Goal: Information Seeking & Learning: Learn about a topic

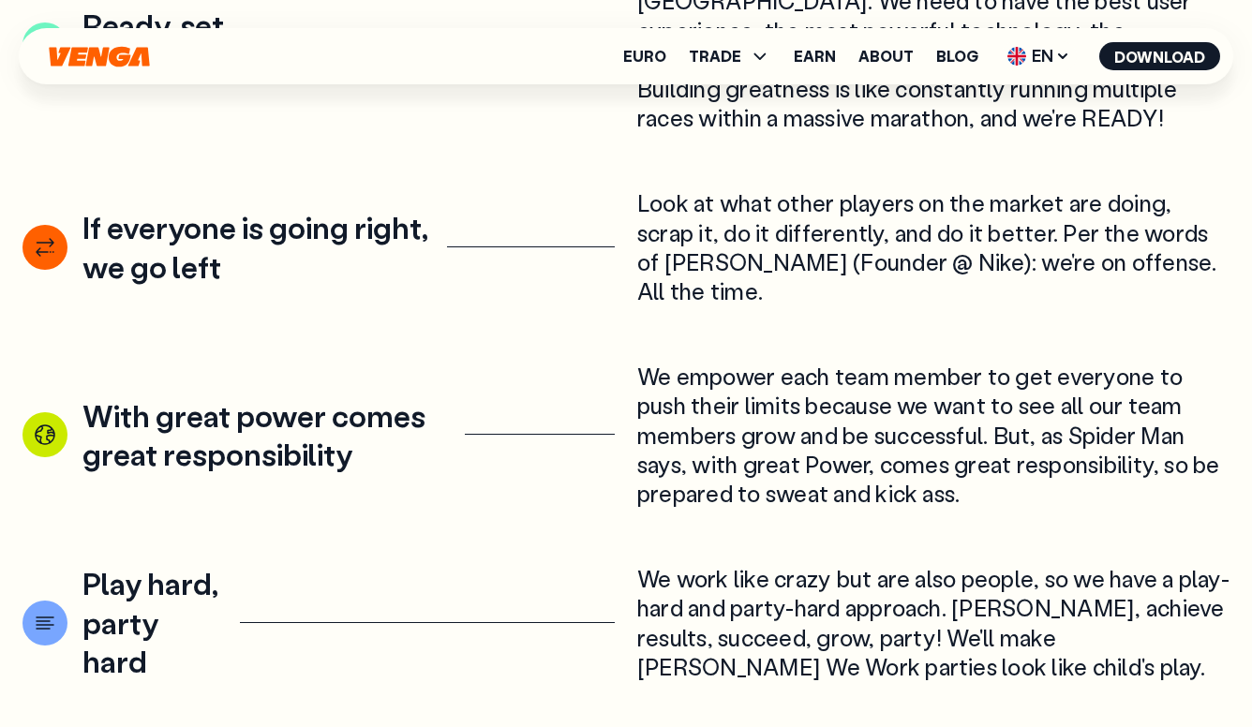
scroll to position [2815, 0]
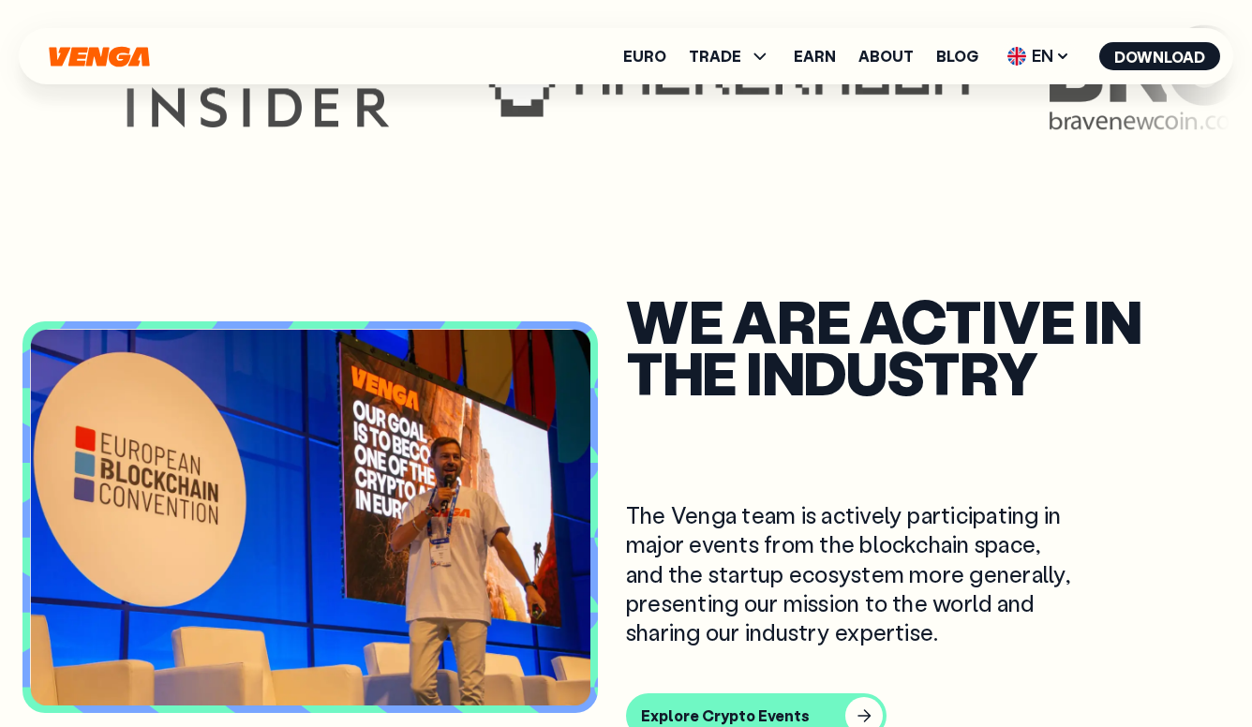
scroll to position [5212, 0]
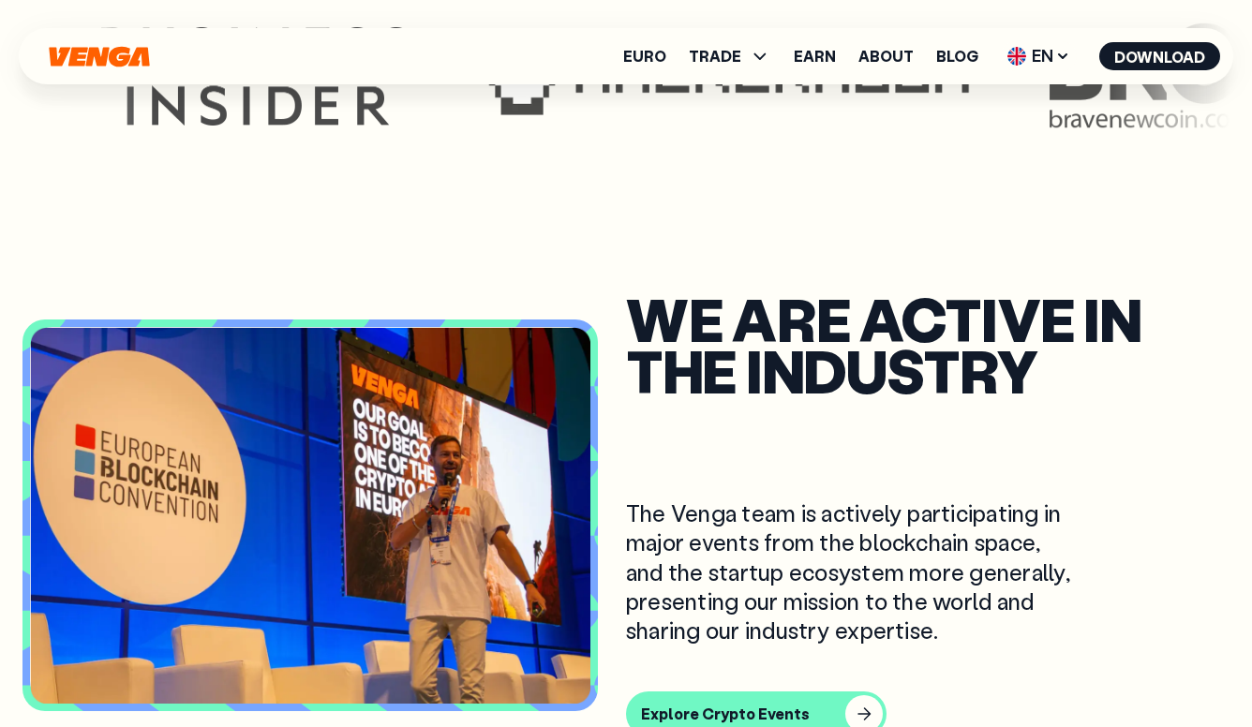
click at [425, 142] on section "They are talking about us" at bounding box center [625, 22] width 1207 height 393
click at [952, 54] on link "Blog" at bounding box center [957, 56] width 42 height 15
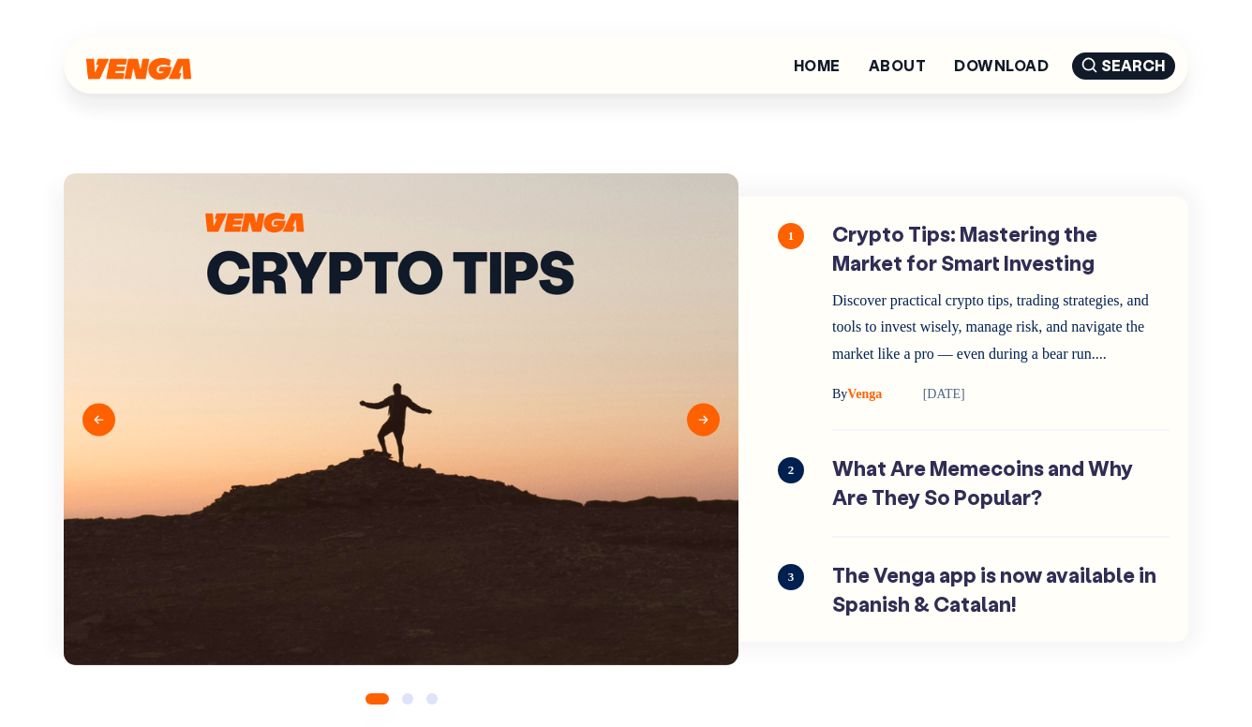
scroll to position [28, 0]
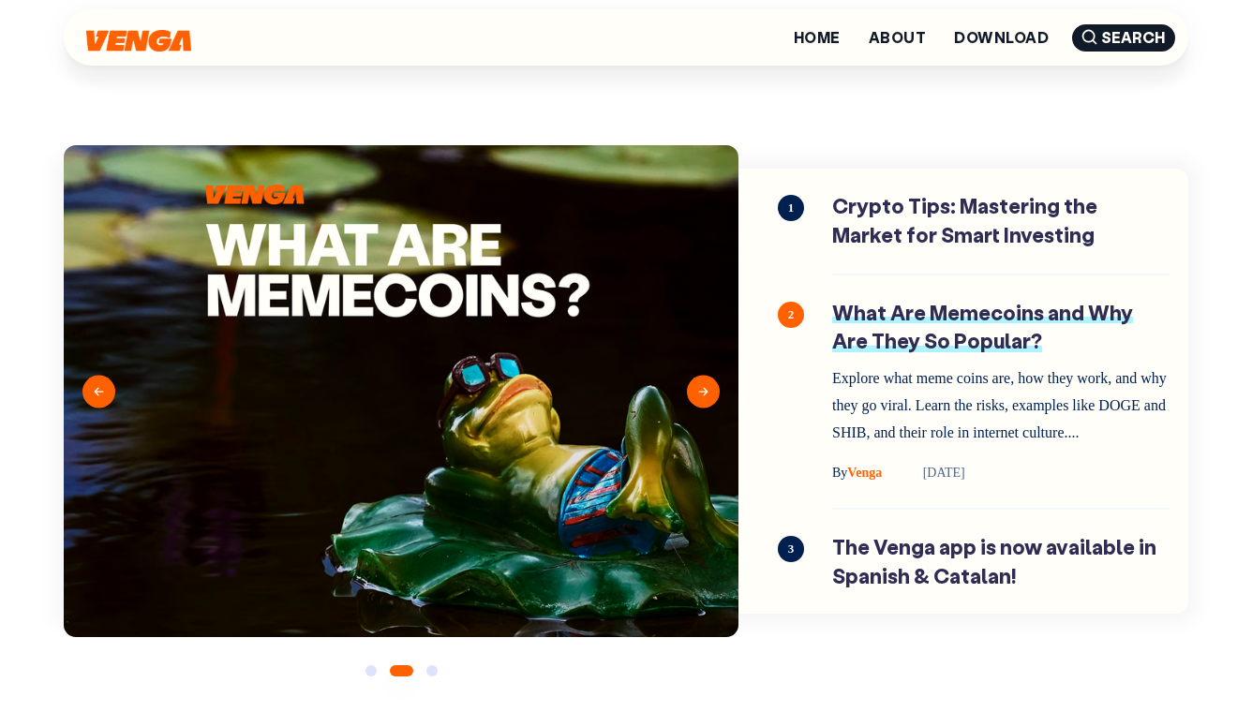
click at [943, 337] on link "What Are Memecoins and Why Are They So Popular?" at bounding box center [1000, 392] width 337 height 186
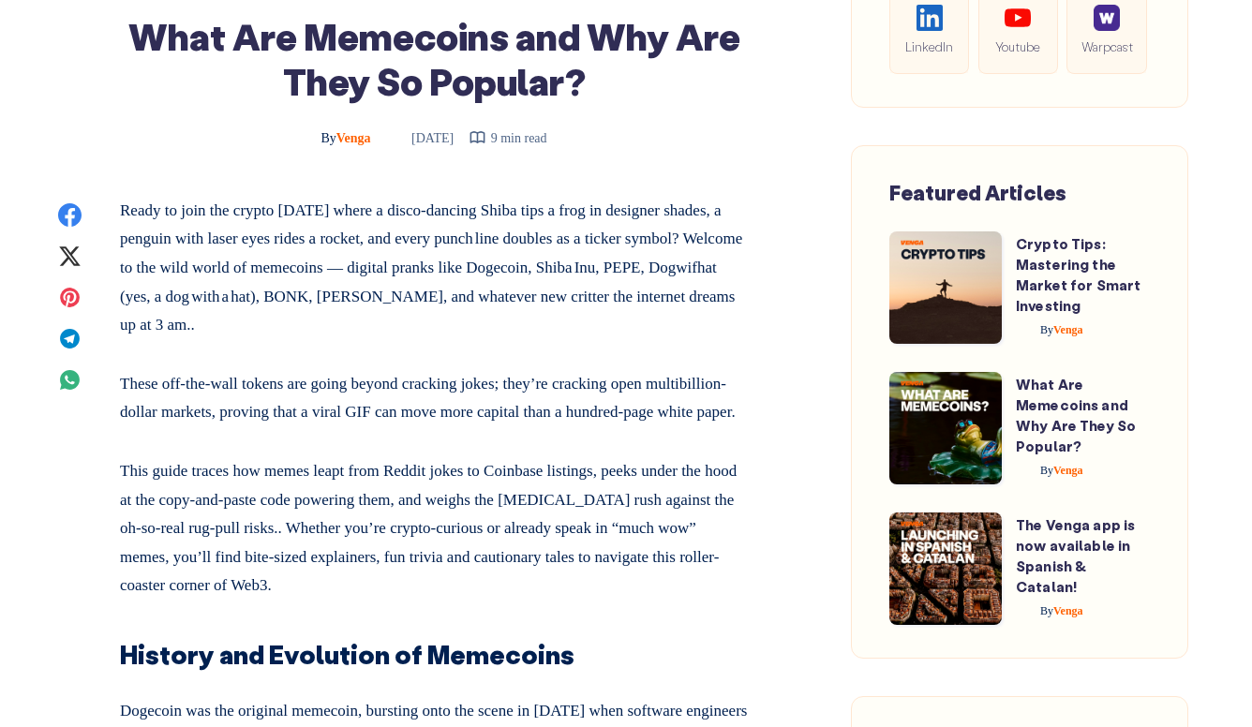
scroll to position [737, 0]
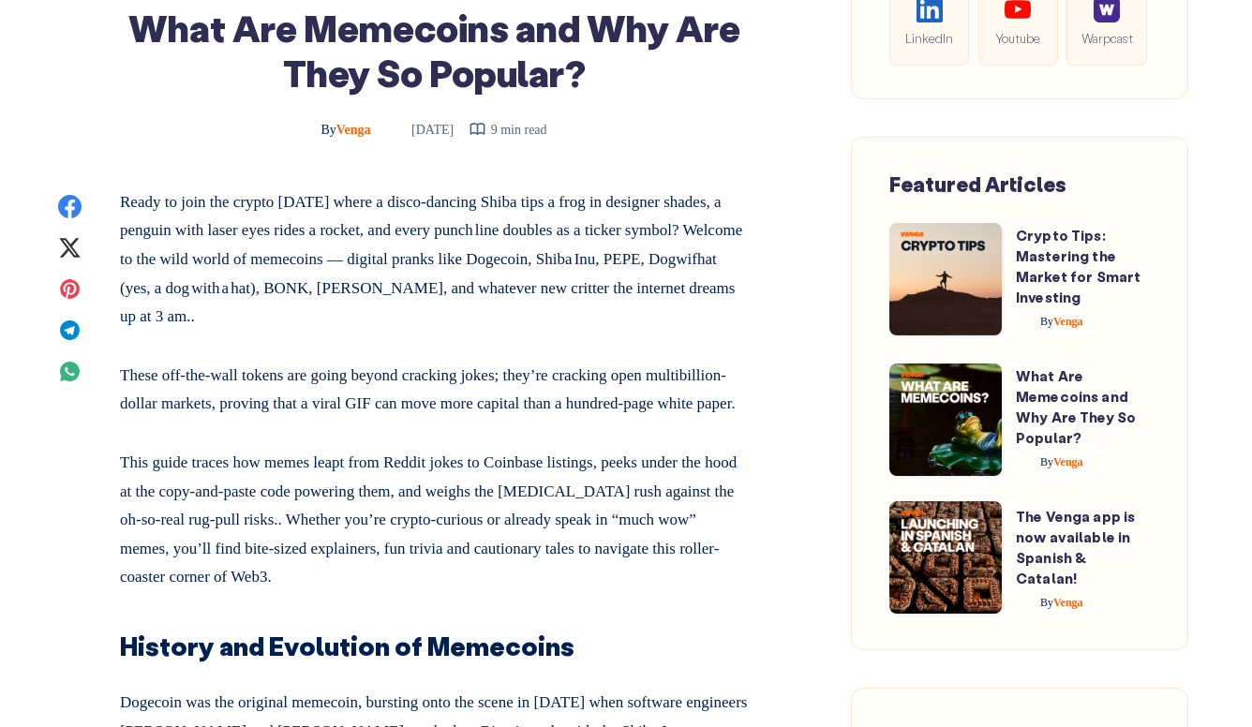
click at [913, 515] on span at bounding box center [945, 557] width 112 height 112
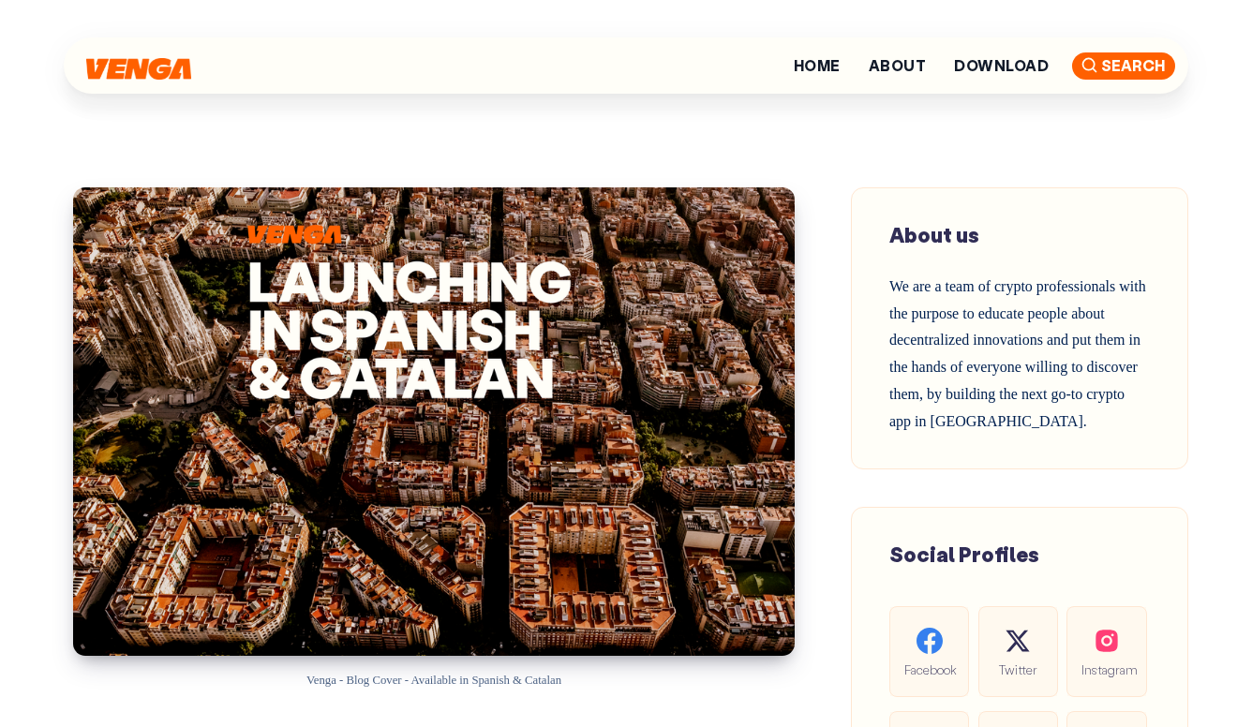
click at [1075, 76] on span "Search" at bounding box center [1123, 65] width 103 height 27
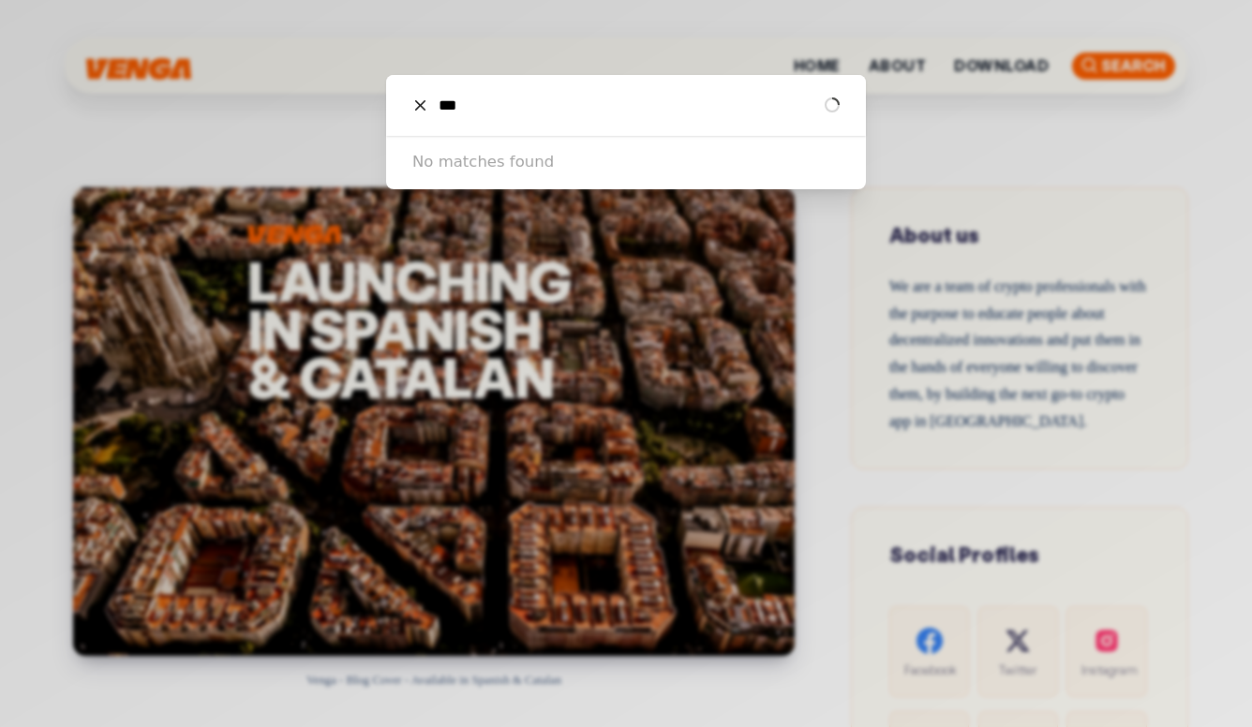
type input "***"
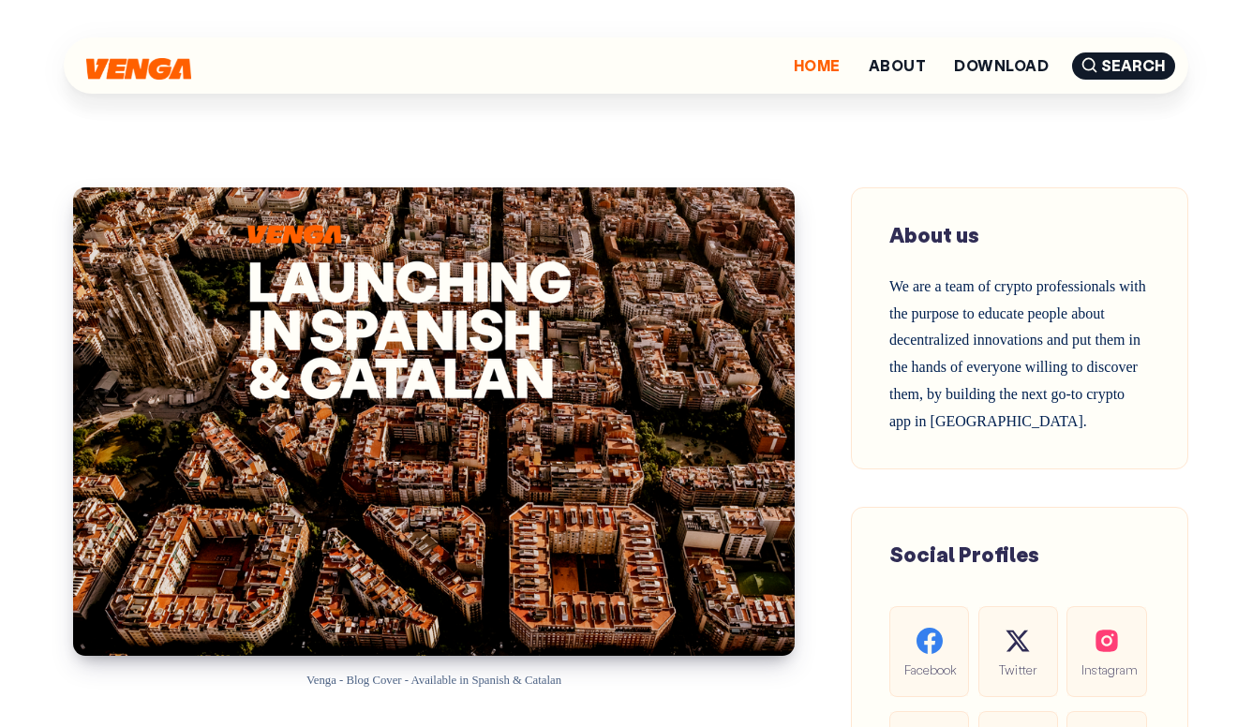
click at [825, 68] on link "Home" at bounding box center [817, 65] width 47 height 15
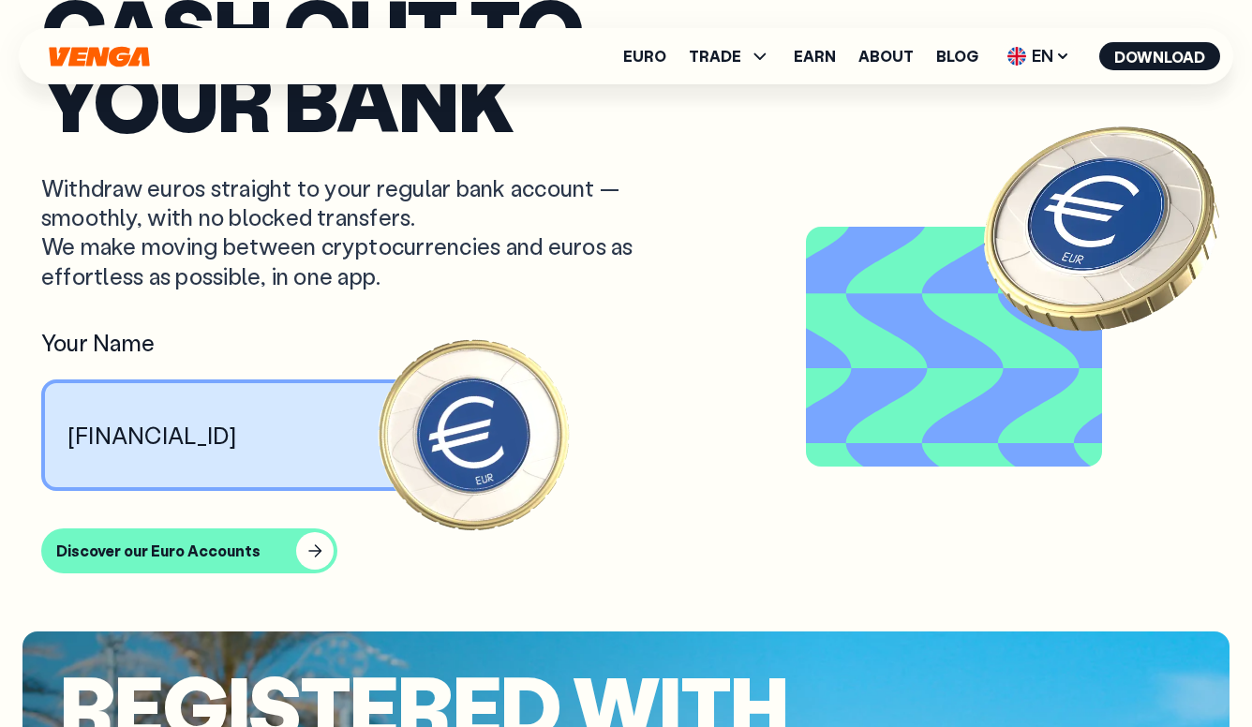
click at [963, 81] on div "Euro TRADE Buy Sell Swap Exchange Earn About Blog EN English - EN Español - ES …" at bounding box center [626, 56] width 1215 height 56
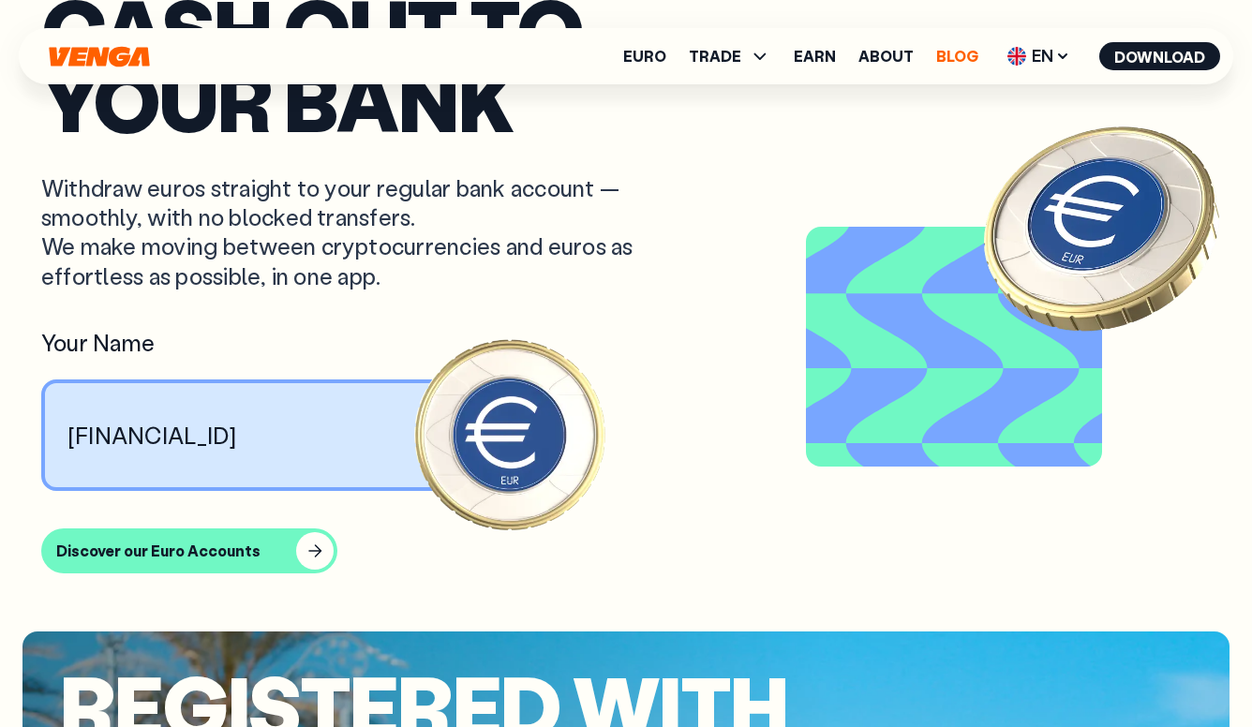
scroll to position [1575, 0]
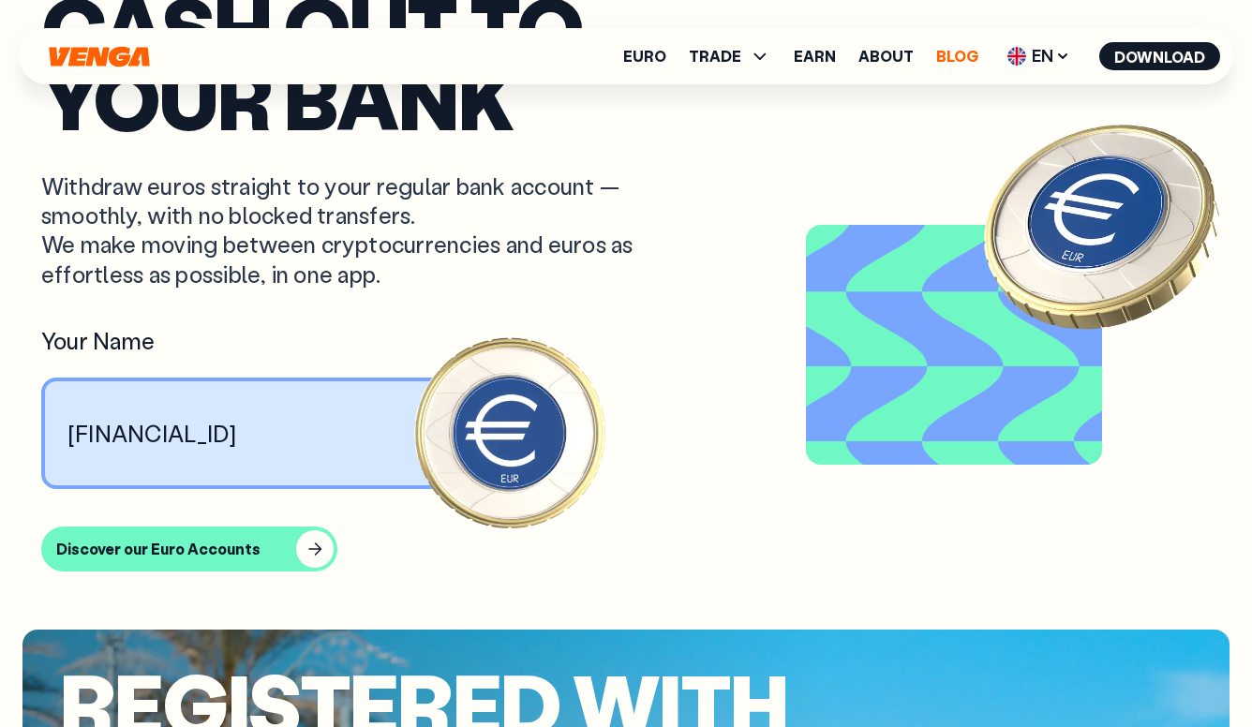
click at [963, 61] on link "Blog" at bounding box center [957, 56] width 42 height 15
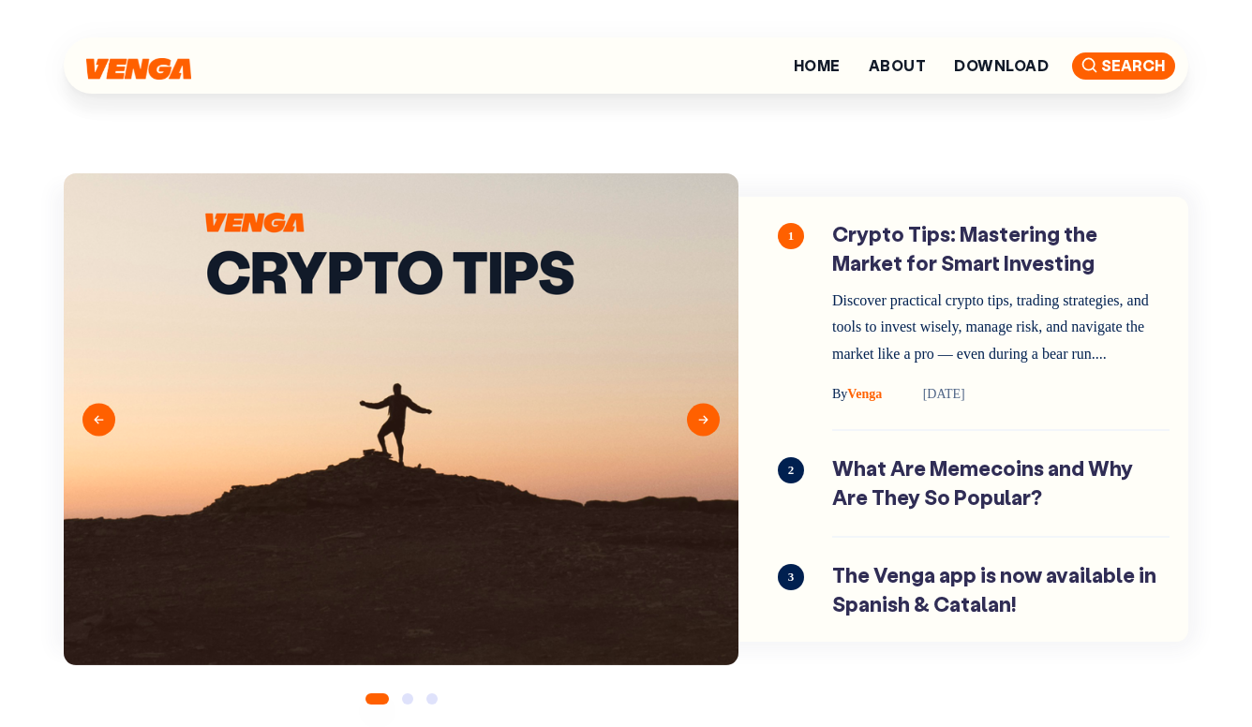
click at [1141, 68] on span "Search" at bounding box center [1123, 65] width 103 height 27
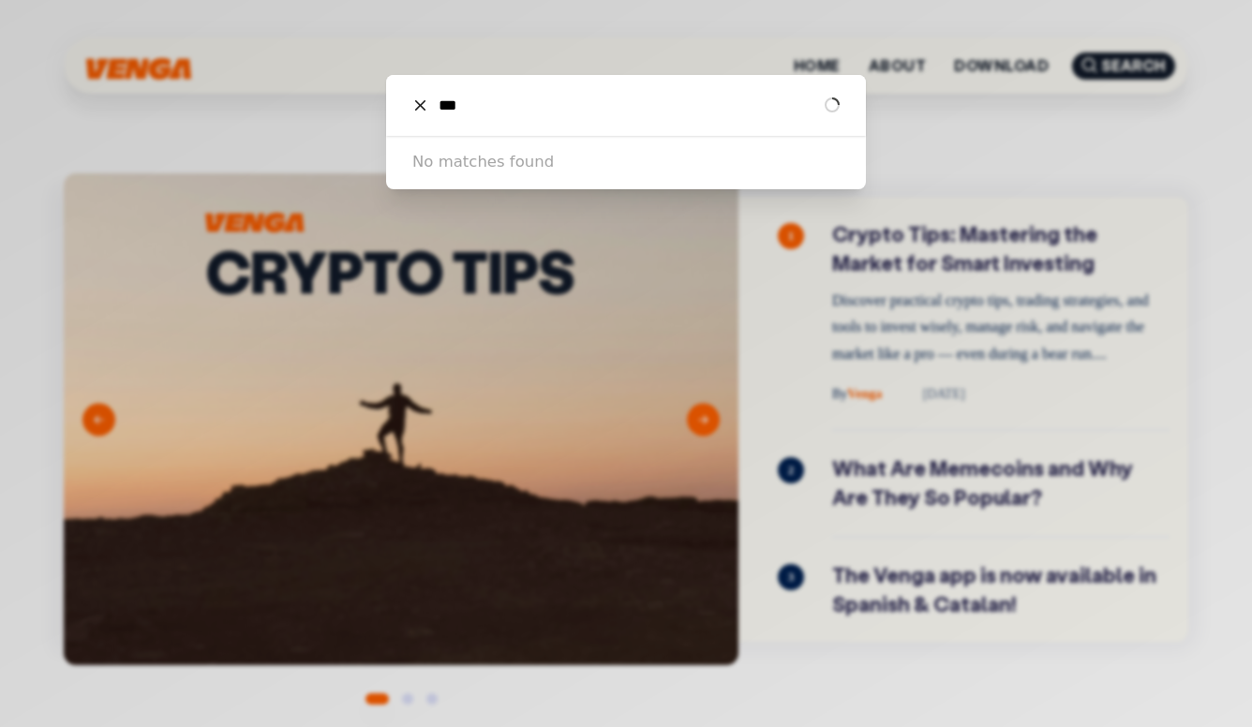
type input "***"
click at [1048, 343] on div "*** circle anim .nc-loop-circle-16-icon-f{--animation-duration:0.5s;transform-o…" at bounding box center [626, 363] width 1252 height 727
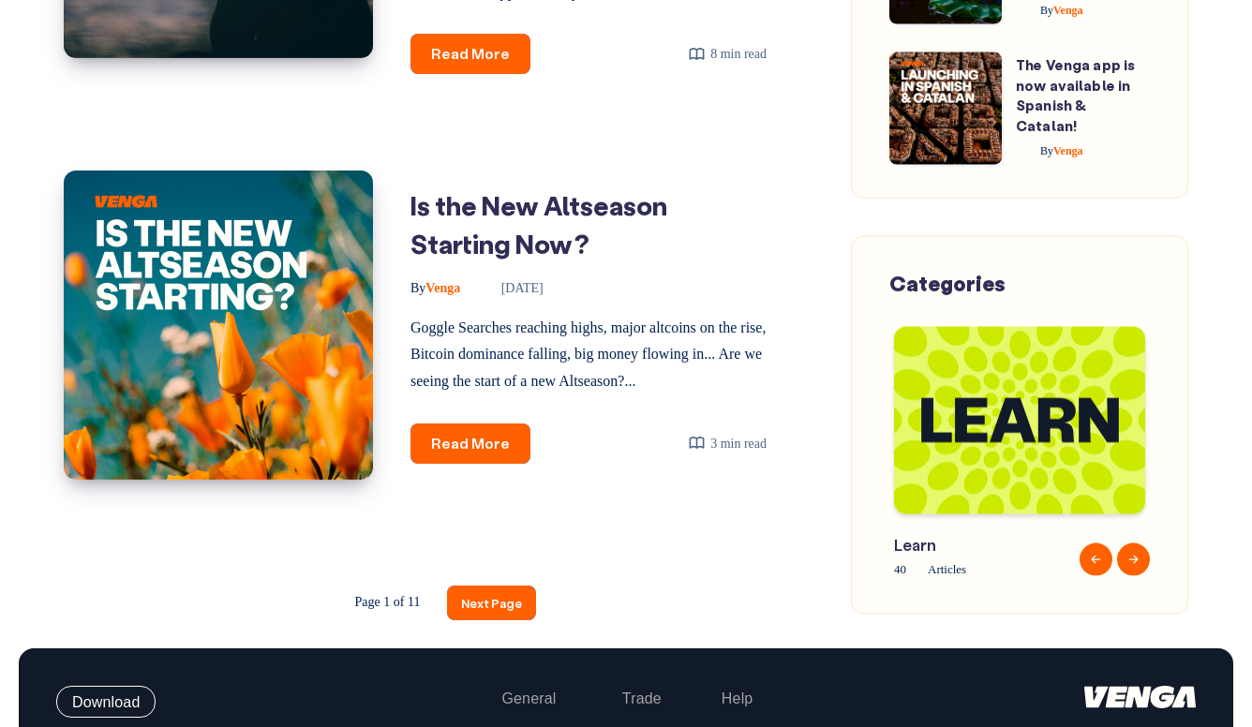
scroll to position [2852, 0]
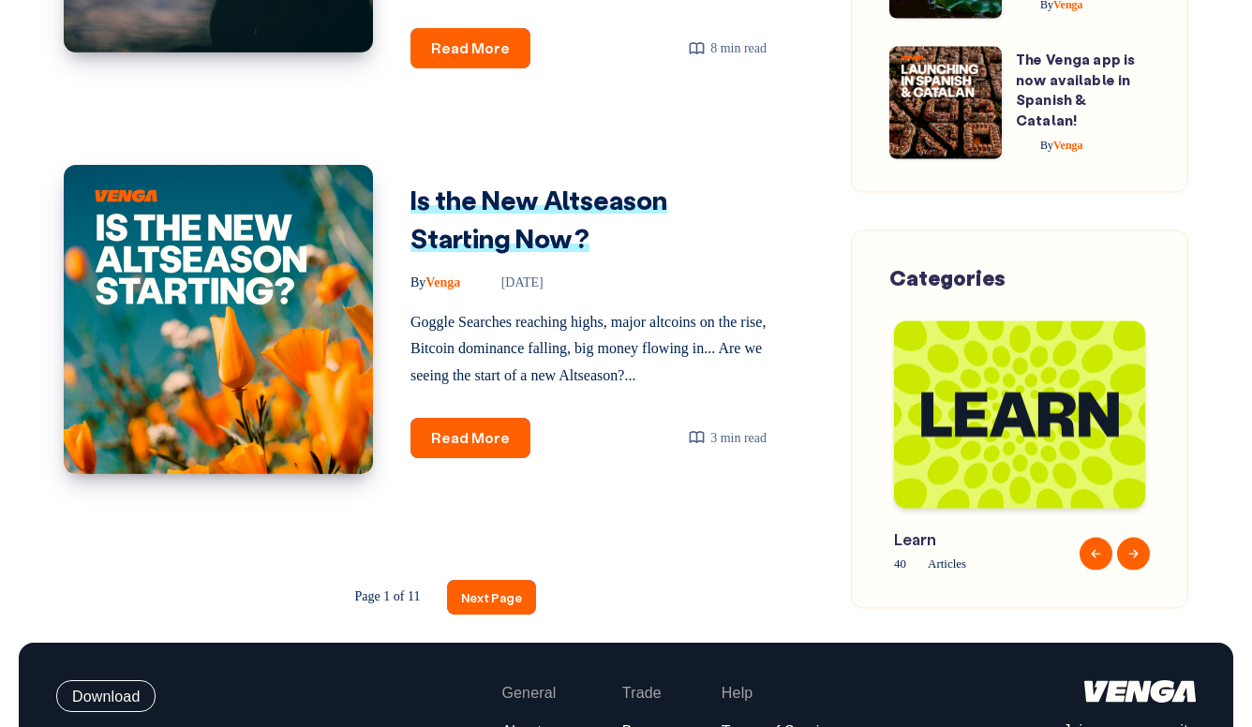
click at [658, 187] on link "Is the New Altseason Starting Now?" at bounding box center [539, 219] width 257 height 72
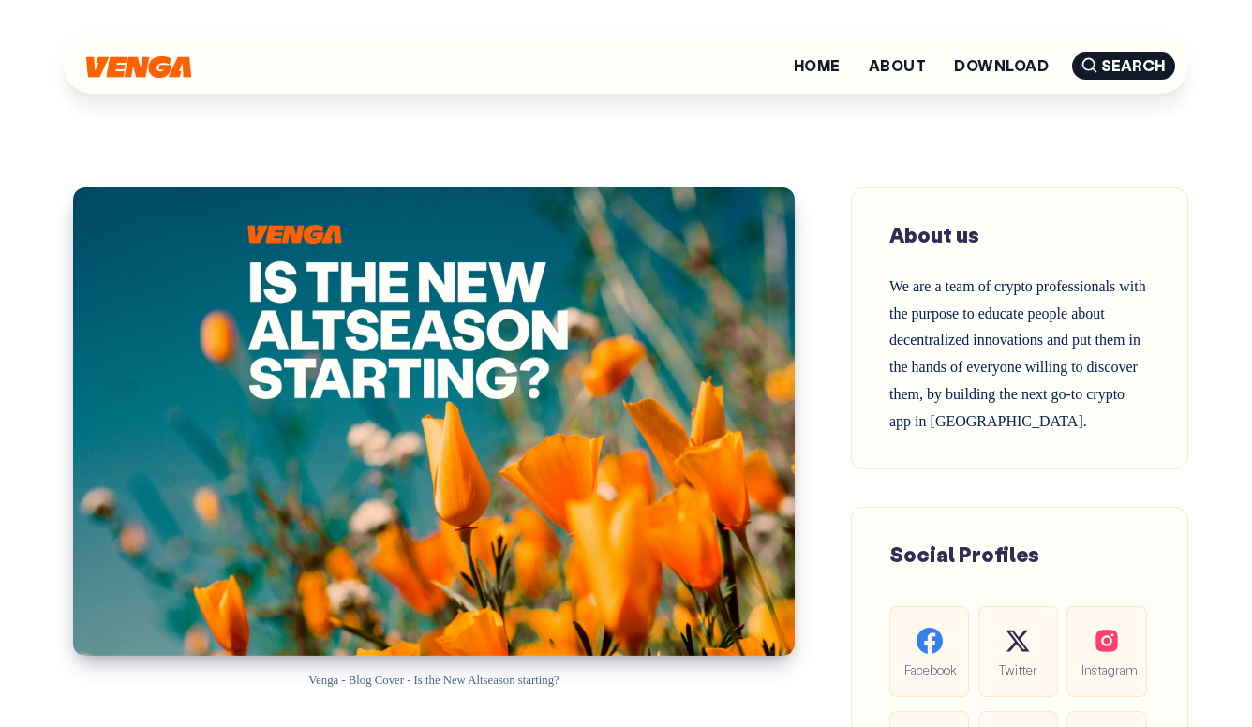
click at [120, 65] on img at bounding box center [138, 67] width 105 height 22
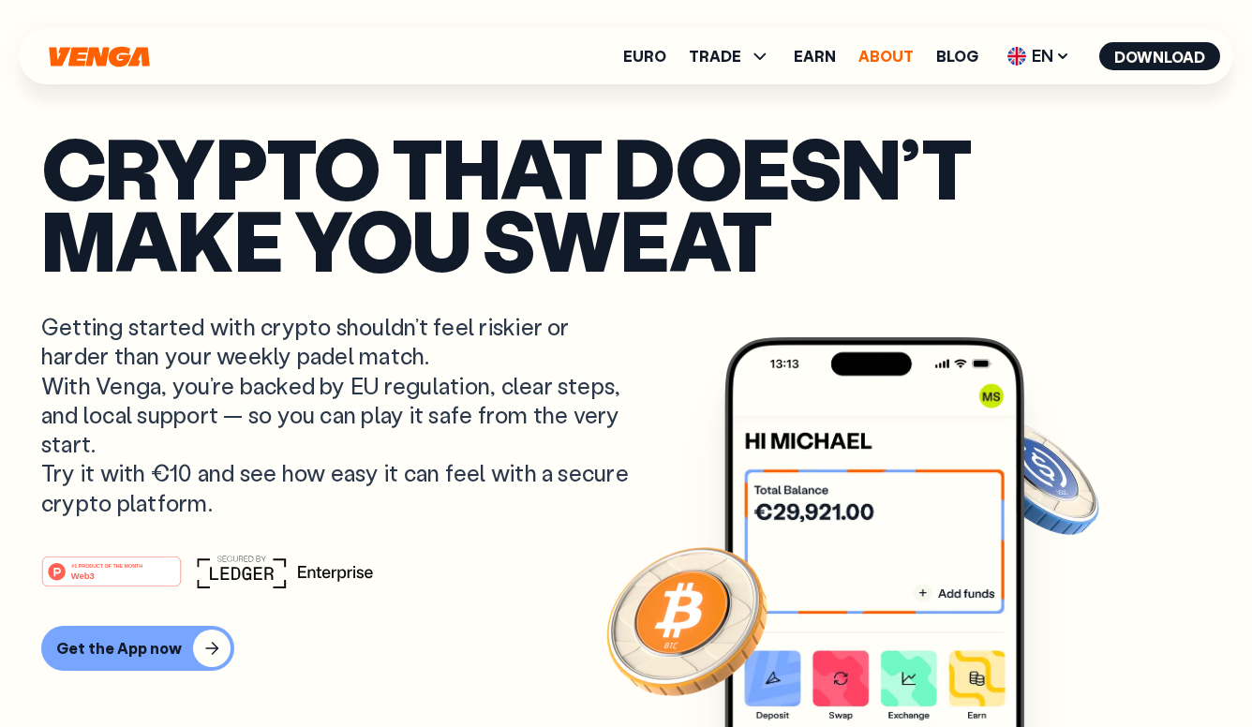
click at [891, 55] on link "About" at bounding box center [886, 56] width 55 height 15
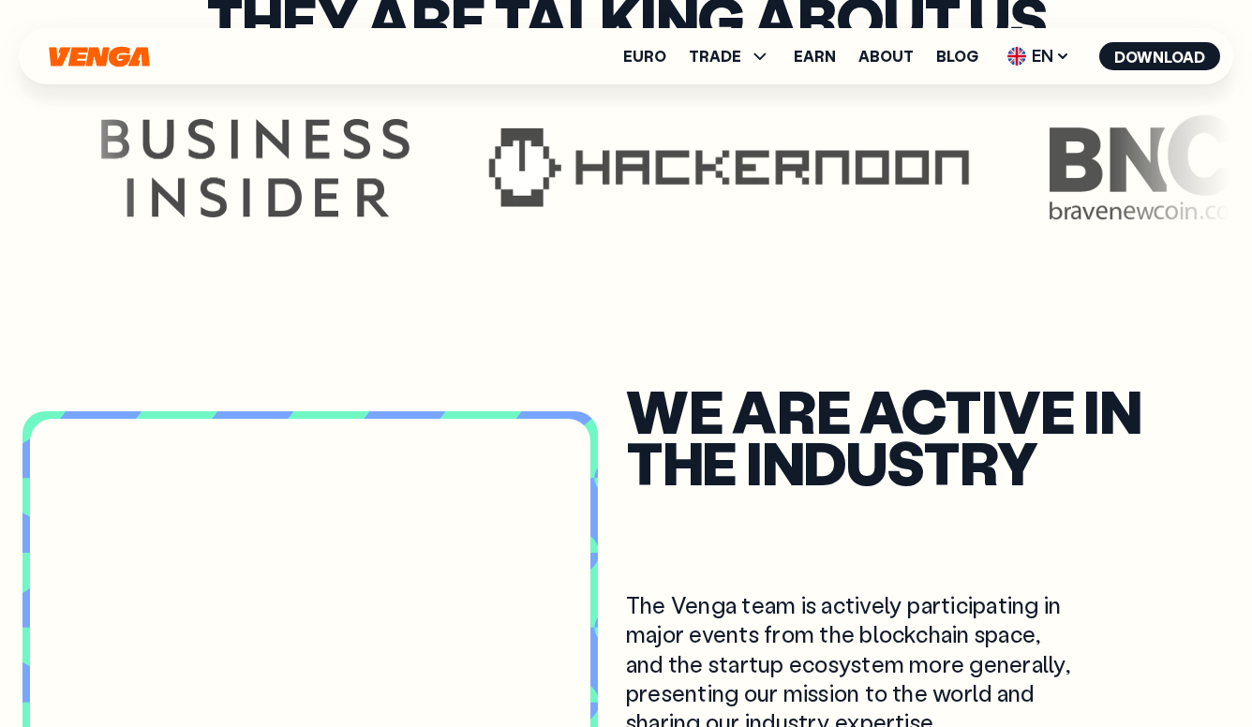
scroll to position [5122, 0]
